Goal: Navigation & Orientation: Find specific page/section

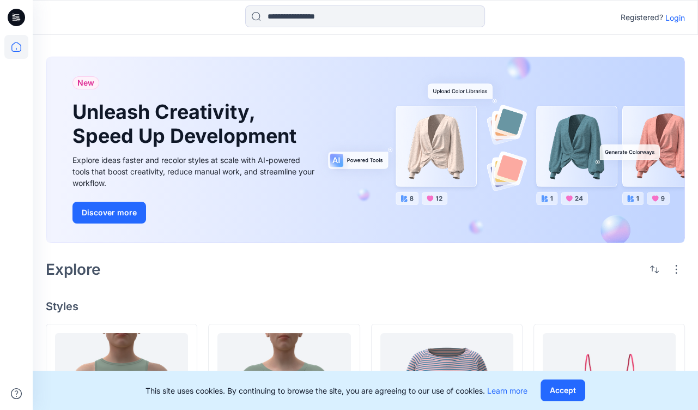
click at [678, 16] on p "Login" at bounding box center [675, 17] width 20 height 11
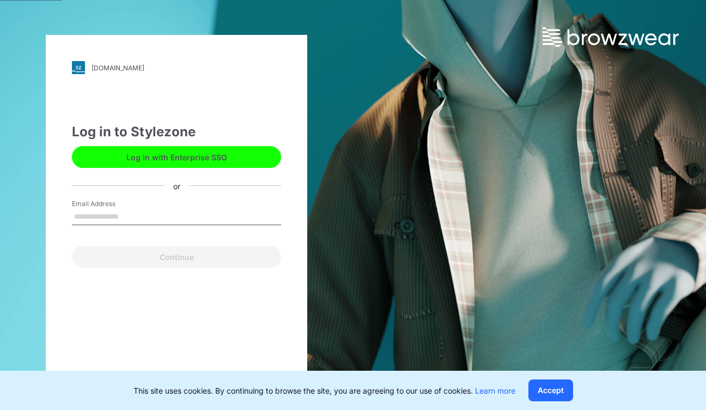
click at [129, 213] on input "Email Address" at bounding box center [176, 217] width 209 height 16
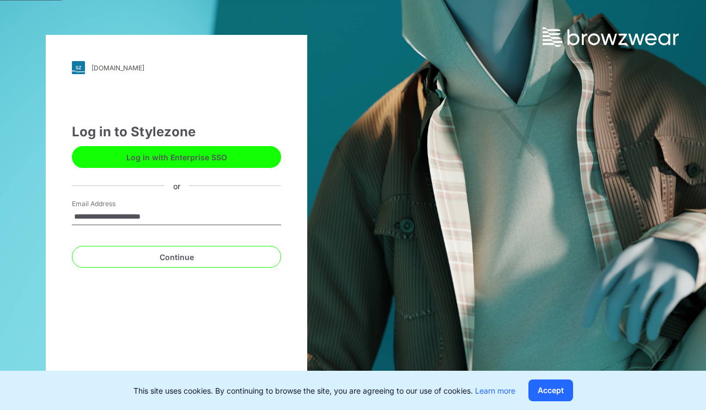
click at [96, 214] on input "**********" at bounding box center [176, 217] width 209 height 16
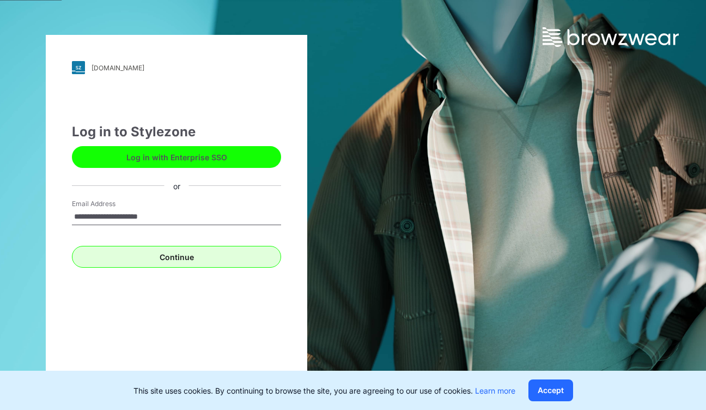
type input "**********"
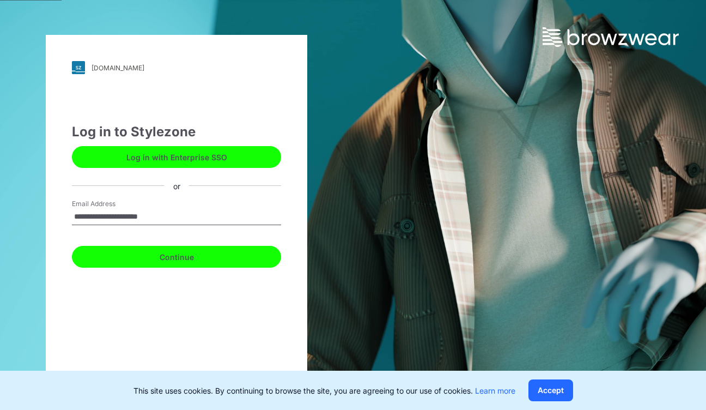
click at [191, 260] on button "Continue" at bounding box center [176, 257] width 209 height 22
click at [200, 255] on button "Continue" at bounding box center [176, 257] width 209 height 22
click at [178, 255] on button "Continue" at bounding box center [176, 257] width 209 height 22
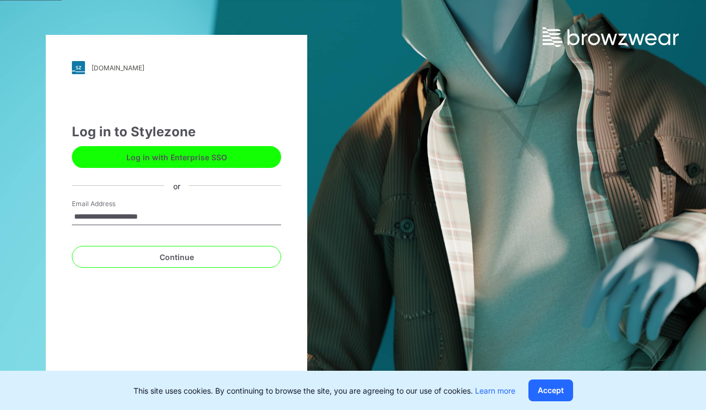
click at [176, 158] on button "Log in with Enterprise SSO" at bounding box center [176, 157] width 209 height 22
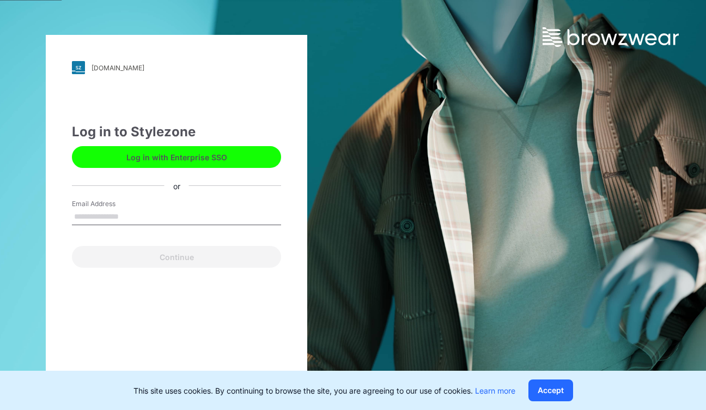
click at [149, 217] on input "Email Address" at bounding box center [176, 217] width 209 height 16
type input "**********"
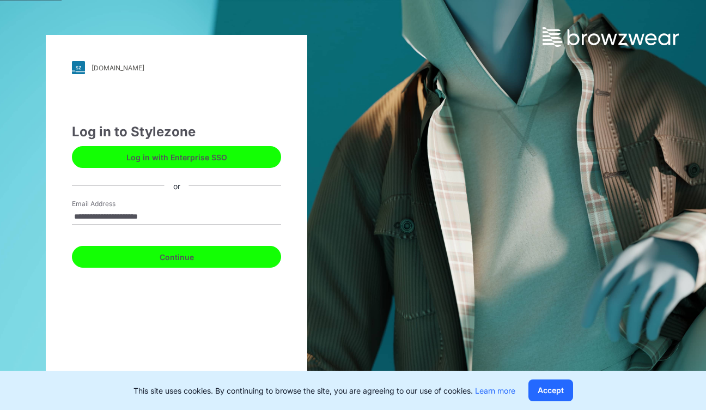
drag, startPoint x: 179, startPoint y: 256, endPoint x: 184, endPoint y: 262, distance: 7.7
click at [179, 256] on button "Continue" at bounding box center [176, 257] width 209 height 22
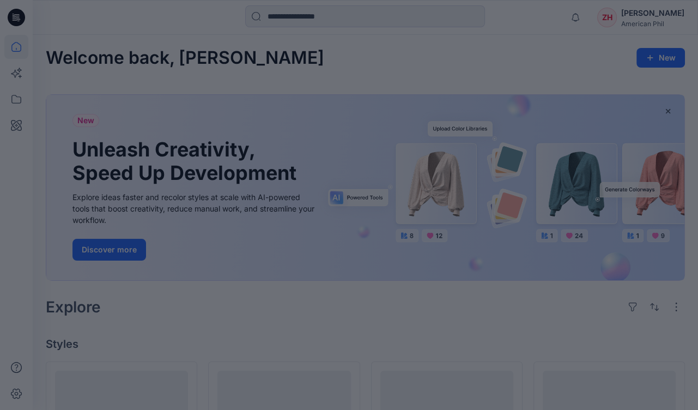
click at [336, 56] on div at bounding box center [349, 205] width 698 height 410
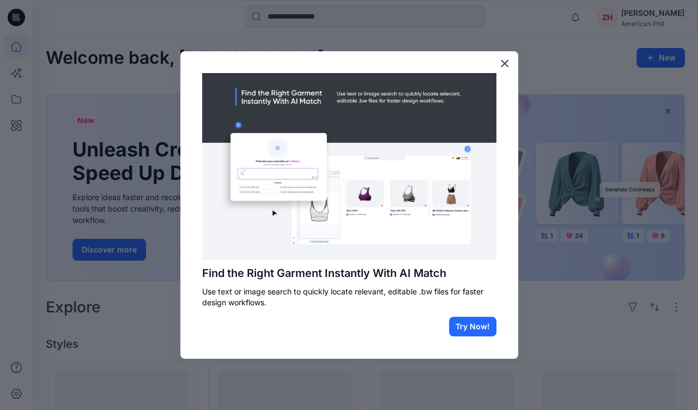
click at [506, 60] on button "×" at bounding box center [505, 62] width 10 height 17
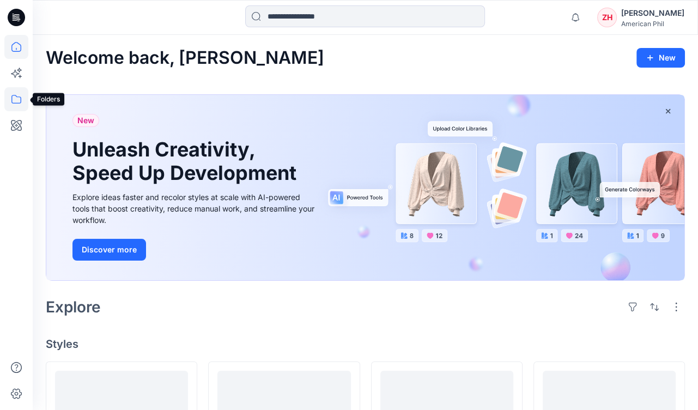
click at [17, 96] on icon at bounding box center [16, 99] width 10 height 9
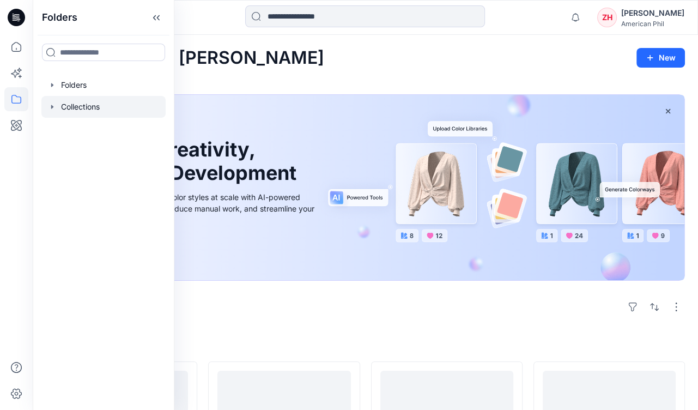
click at [86, 108] on div at bounding box center [103, 107] width 124 height 22
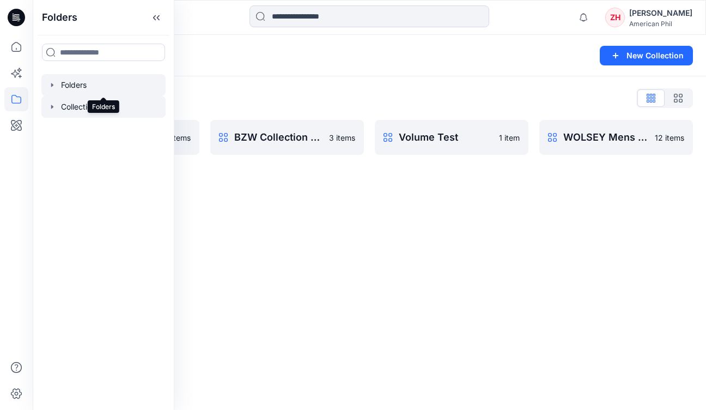
click at [87, 83] on div at bounding box center [103, 85] width 124 height 22
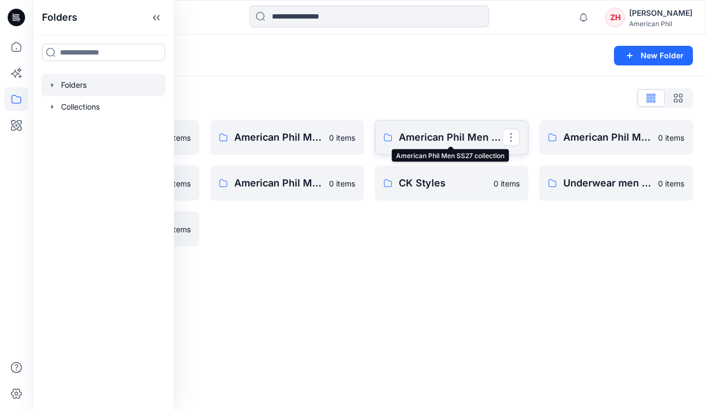
click at [441, 135] on p "American Phil Men SS27 collection" at bounding box center [451, 137] width 104 height 15
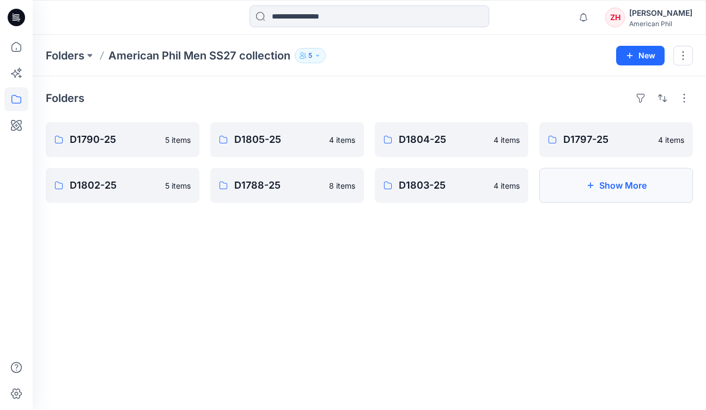
click at [638, 181] on button "Show More" at bounding box center [617, 185] width 154 height 35
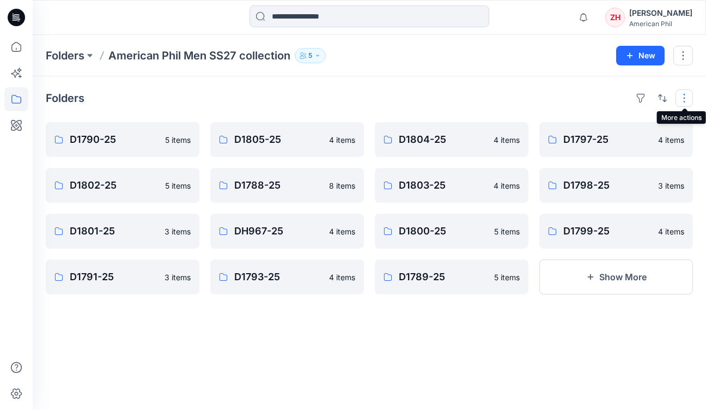
click at [685, 96] on button "button" at bounding box center [684, 97] width 17 height 17
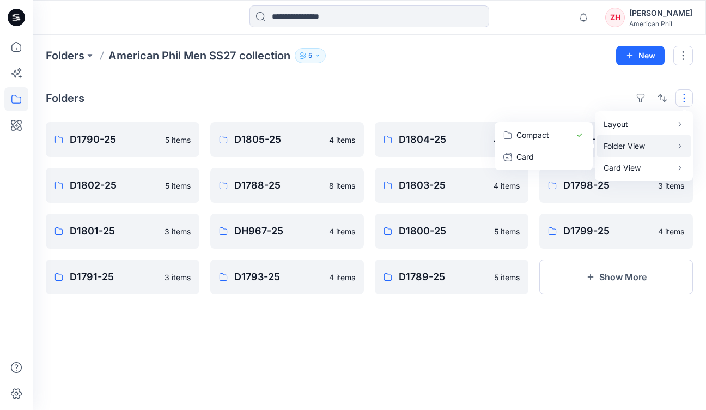
click at [643, 144] on p "Folder View" at bounding box center [638, 146] width 69 height 13
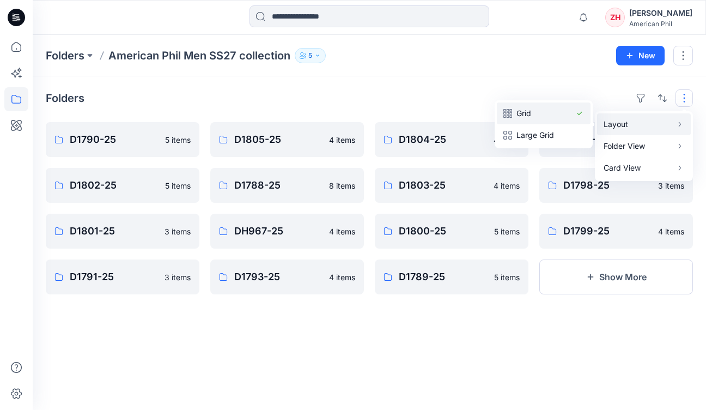
click at [523, 109] on p "Grid" at bounding box center [544, 113] width 54 height 13
click at [526, 116] on p "Grid" at bounding box center [544, 113] width 54 height 13
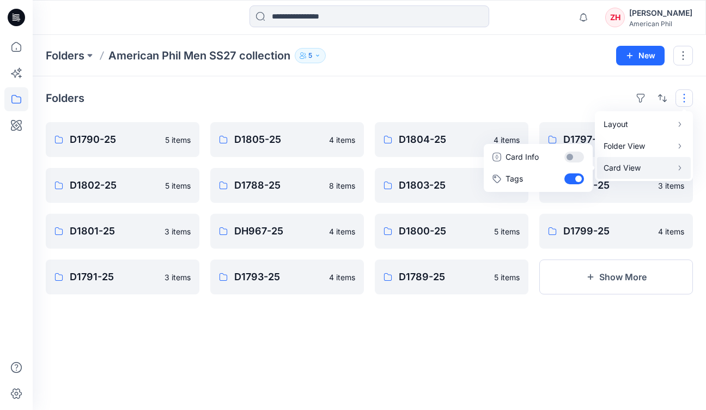
click at [630, 163] on p "Card View" at bounding box center [638, 167] width 69 height 13
click at [538, 154] on p "Card Info" at bounding box center [533, 156] width 54 height 13
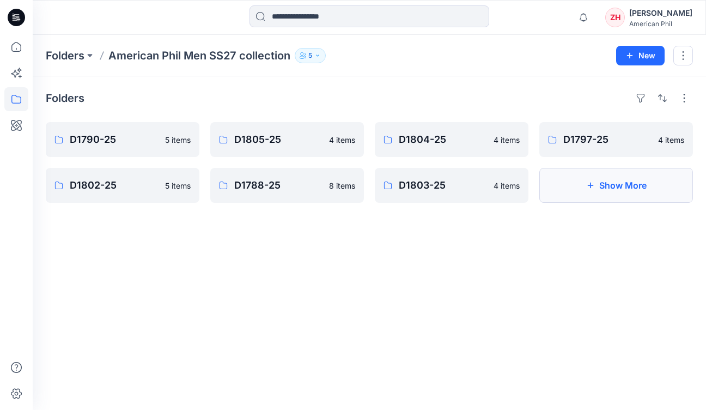
click at [604, 194] on button "Show More" at bounding box center [617, 185] width 154 height 35
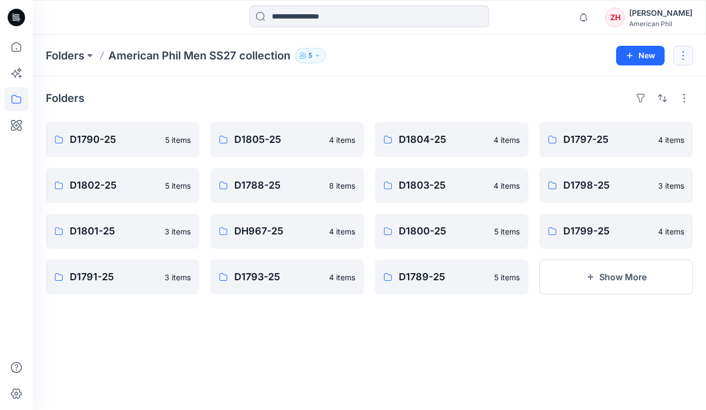
click at [682, 58] on button "button" at bounding box center [684, 56] width 20 height 20
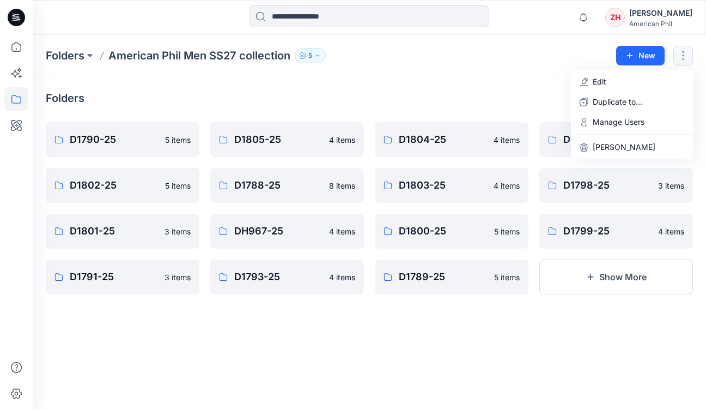
click at [487, 71] on div "Folders American Phil Men SS27 collection 5 New Edit Duplicate to... Manage Use…" at bounding box center [370, 55] width 674 height 41
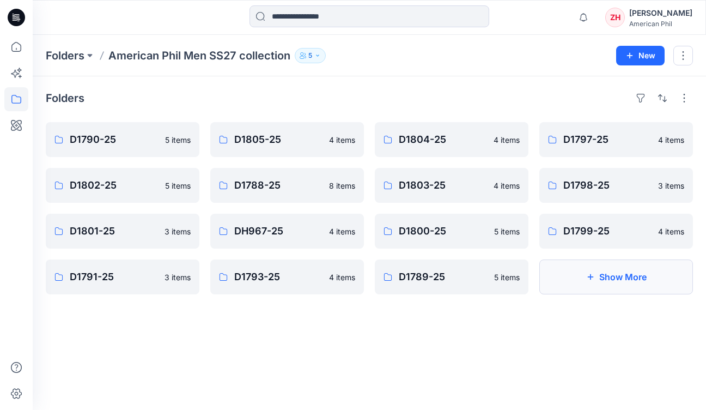
click at [632, 283] on button "Show More" at bounding box center [617, 276] width 154 height 35
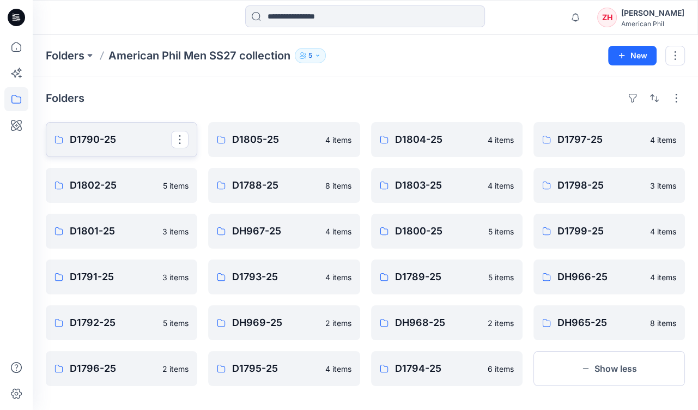
click at [120, 140] on p "D1790-25" at bounding box center [120, 139] width 101 height 15
click at [244, 143] on p "D1805-25" at bounding box center [275, 139] width 86 height 15
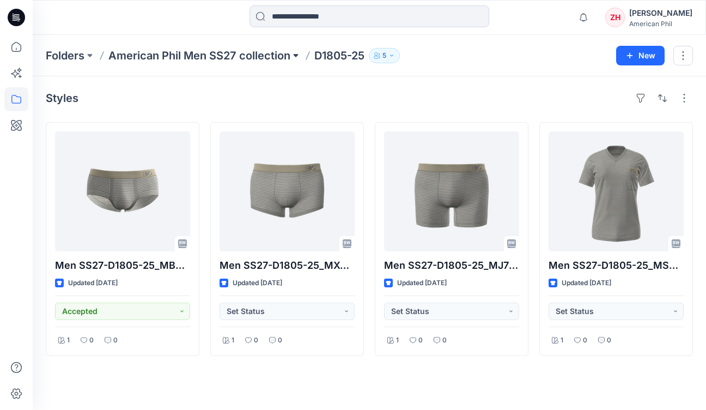
click at [296, 54] on button at bounding box center [295, 55] width 11 height 15
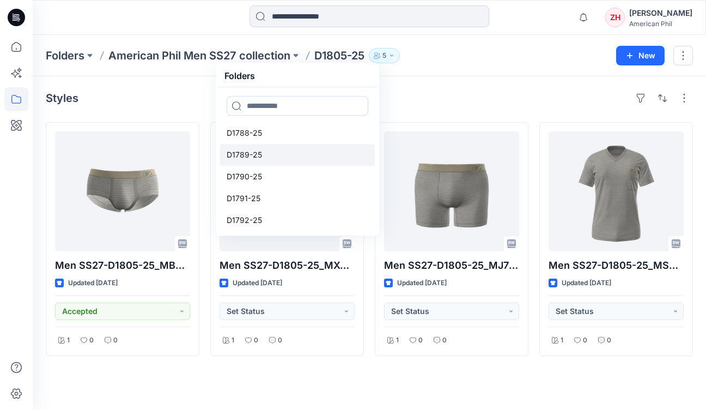
click at [256, 150] on p "D1789-25" at bounding box center [244, 154] width 35 height 13
